Goal: Transaction & Acquisition: Download file/media

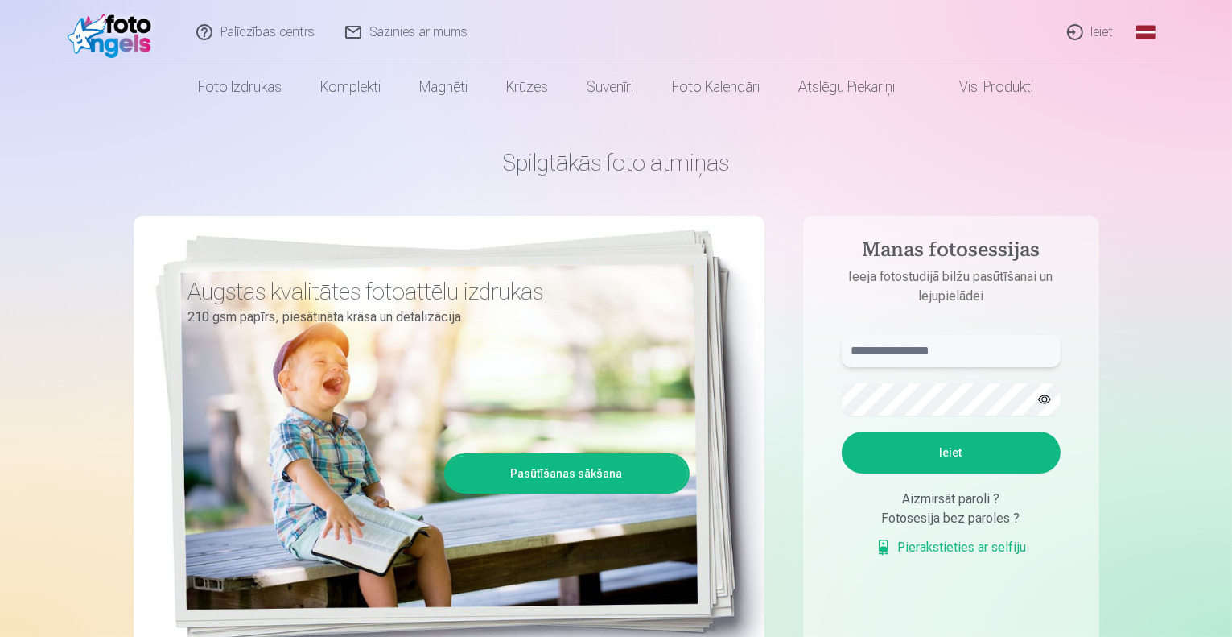
click at [979, 348] on input "text" at bounding box center [951, 351] width 219 height 32
type input "**********"
click at [842, 431] on button "Ieiet" at bounding box center [951, 452] width 219 height 42
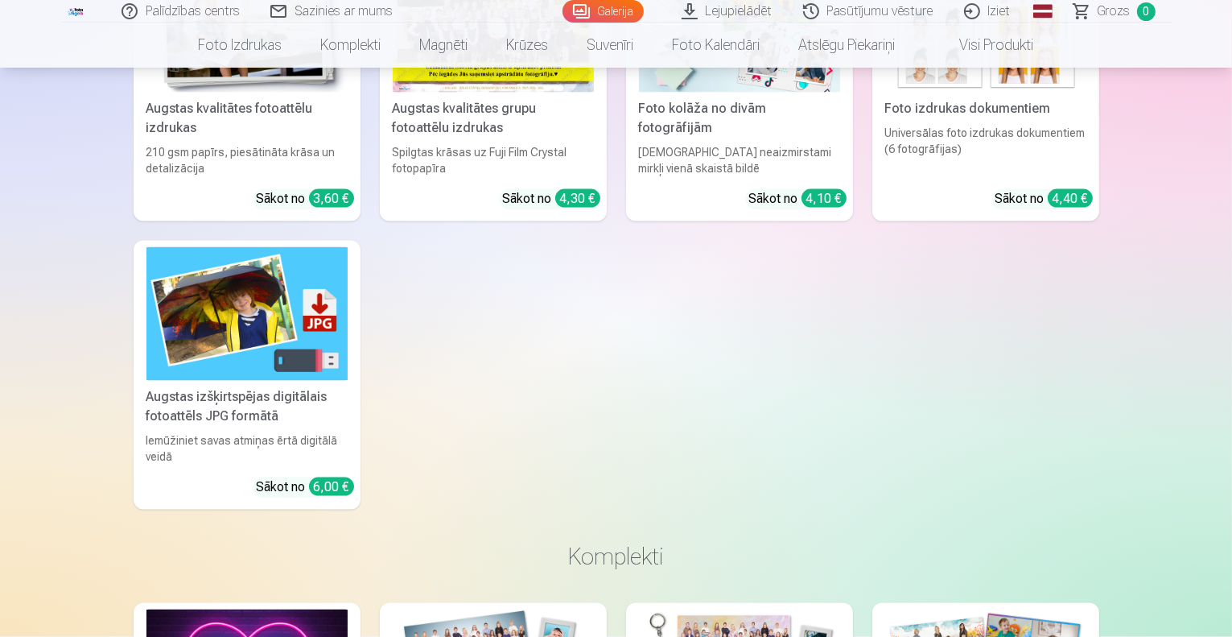
scroll to position [1932, 0]
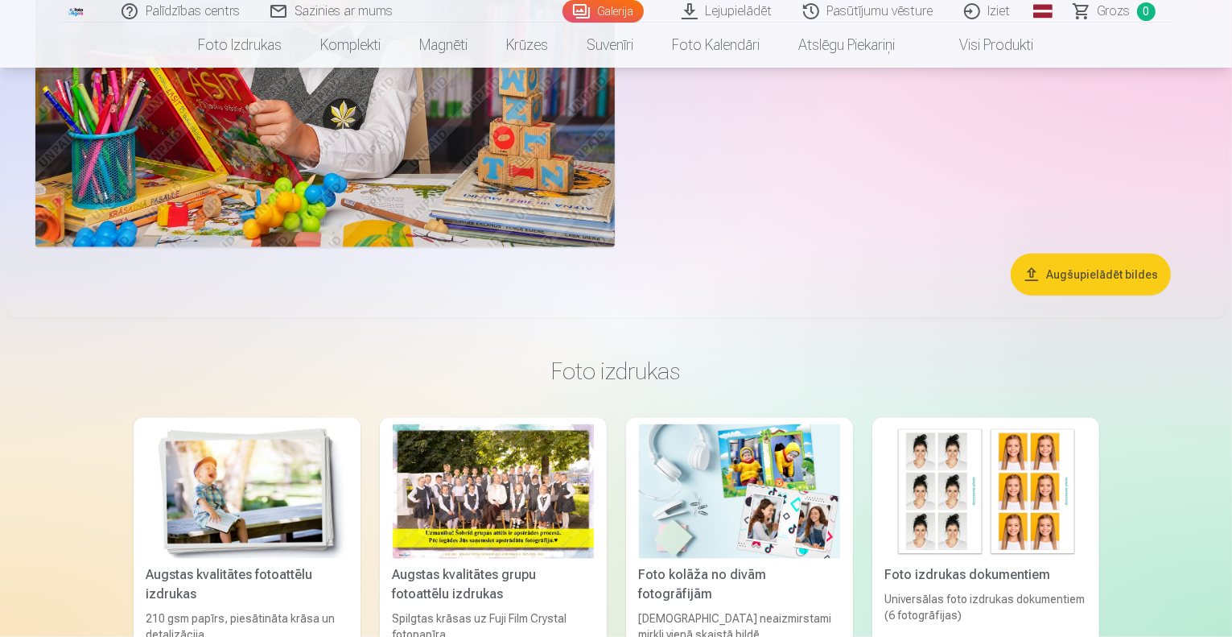
click at [599, 10] on link "Galerija" at bounding box center [603, 11] width 81 height 23
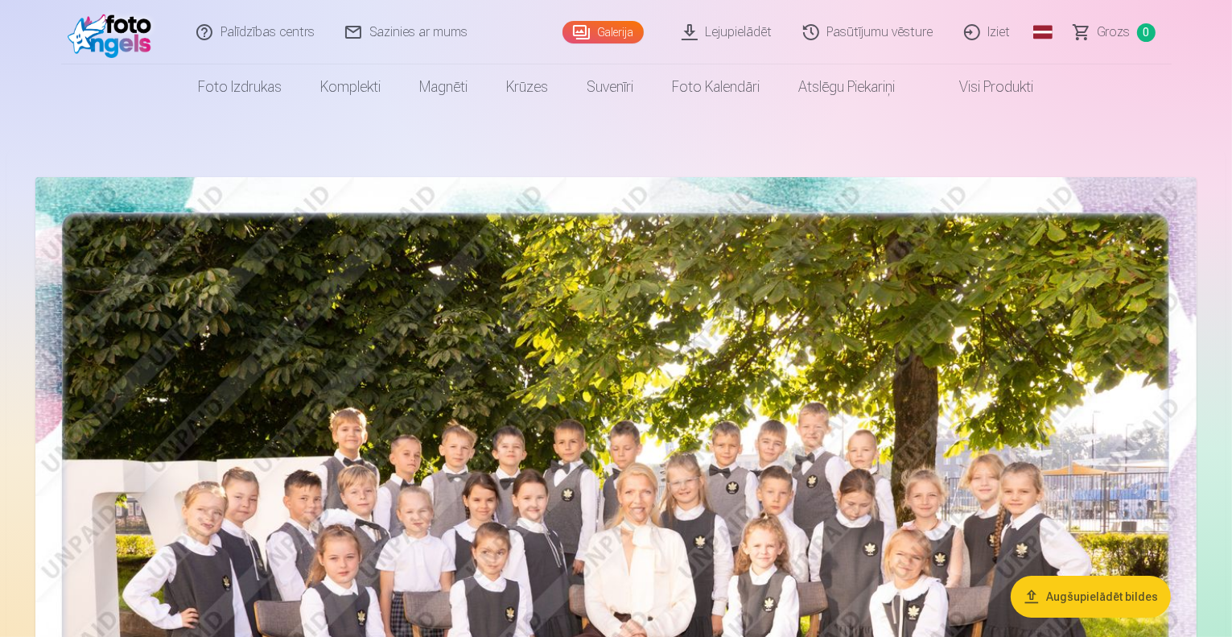
click at [615, 32] on link "Galerija" at bounding box center [603, 32] width 81 height 23
click at [1084, 592] on button "Augšupielādēt bildes" at bounding box center [1091, 597] width 160 height 42
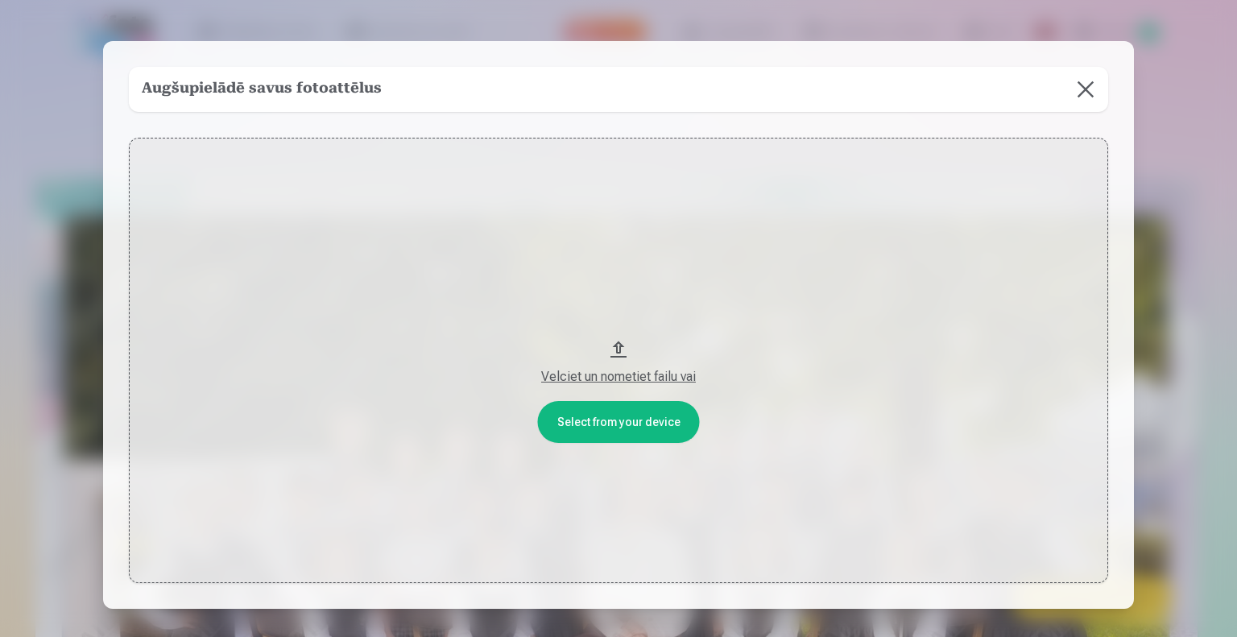
click at [617, 427] on button "Velciet un nometiet failu vai" at bounding box center [618, 361] width 979 height 446
click at [1085, 91] on button at bounding box center [1085, 89] width 45 height 45
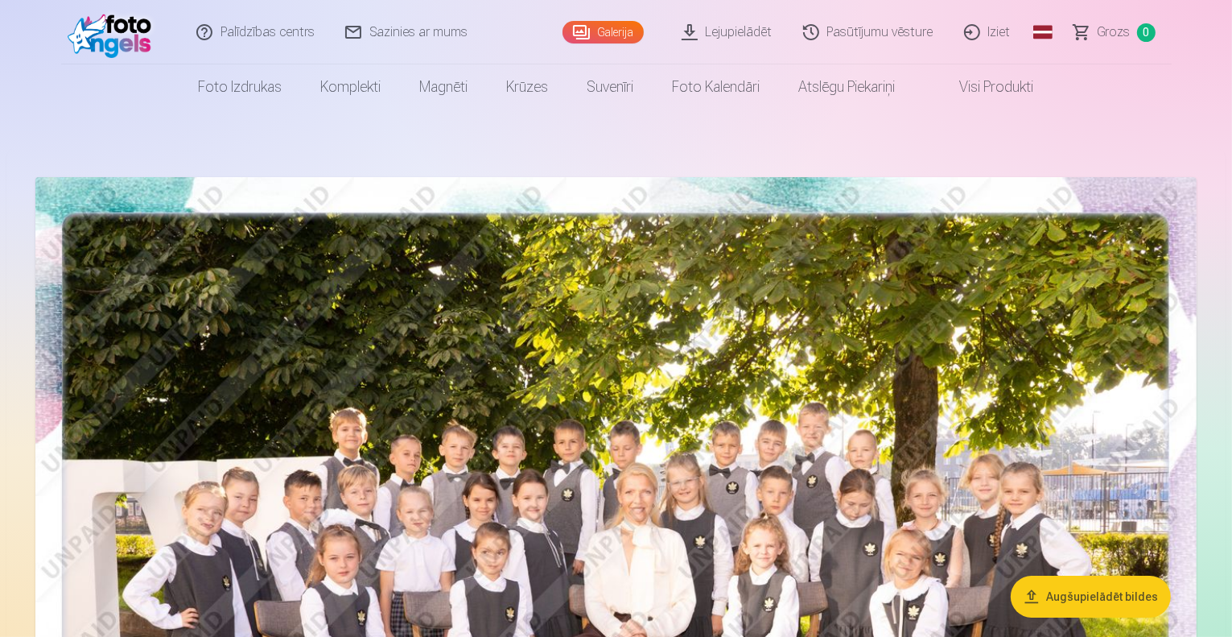
click at [717, 33] on link "Lejupielādēt" at bounding box center [728, 32] width 122 height 64
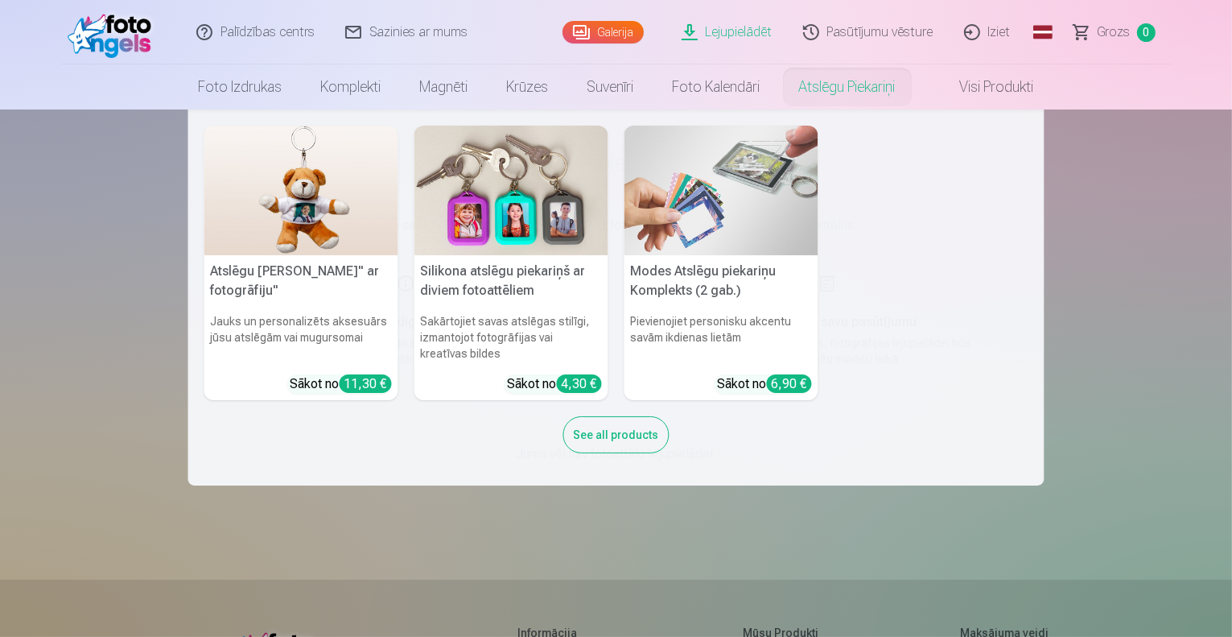
click at [1127, 275] on nav "Atslēgu piekariņš Lācītis" ar fotogrāfiju" Jauks un personalizēts aksesuārs jūs…" at bounding box center [616, 297] width 1232 height 376
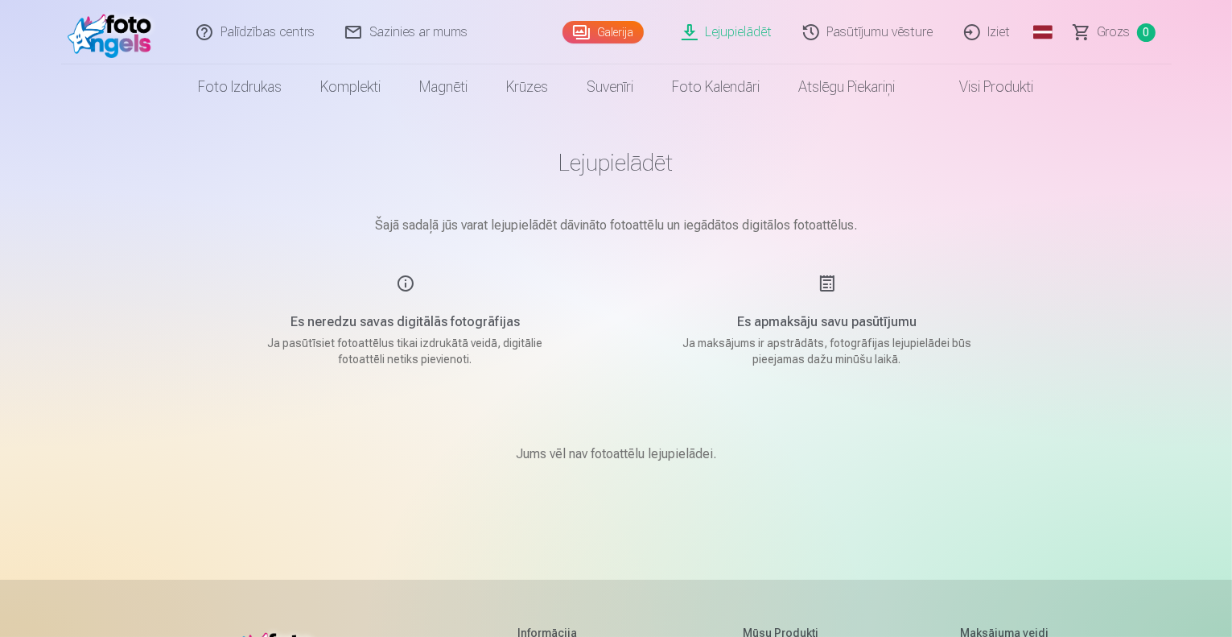
click at [120, 31] on img at bounding box center [114, 32] width 93 height 52
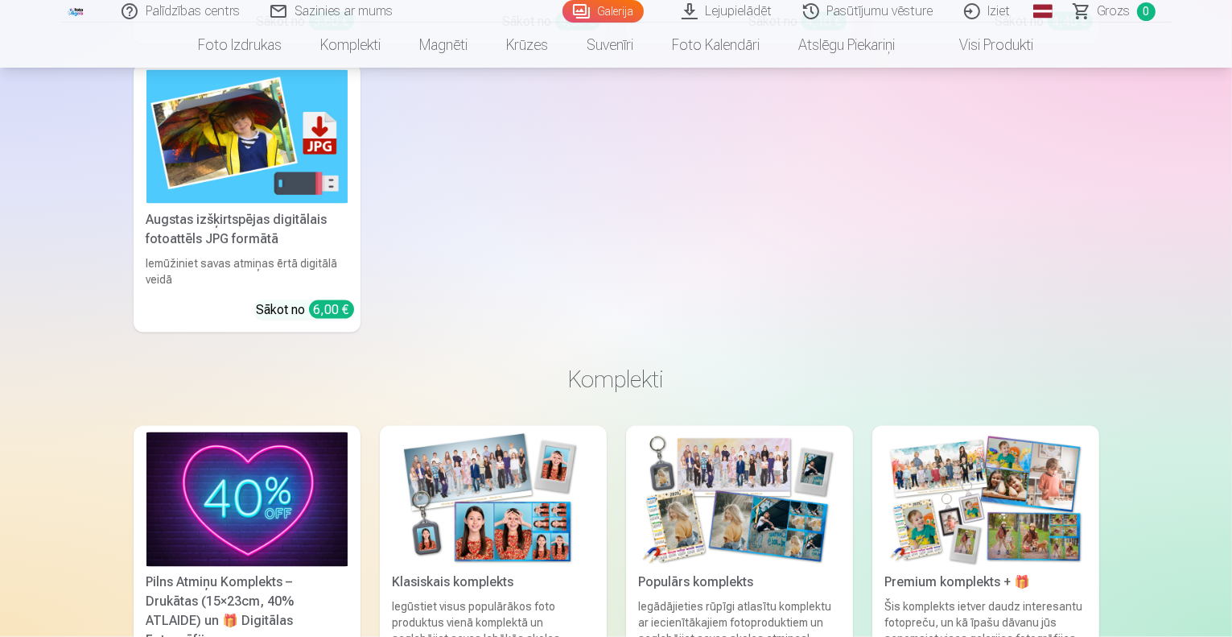
scroll to position [2576, 0]
